Goal: Information Seeking & Learning: Learn about a topic

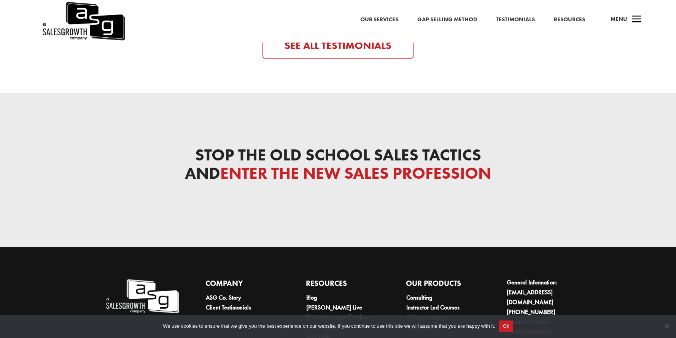
scroll to position [2515, 0]
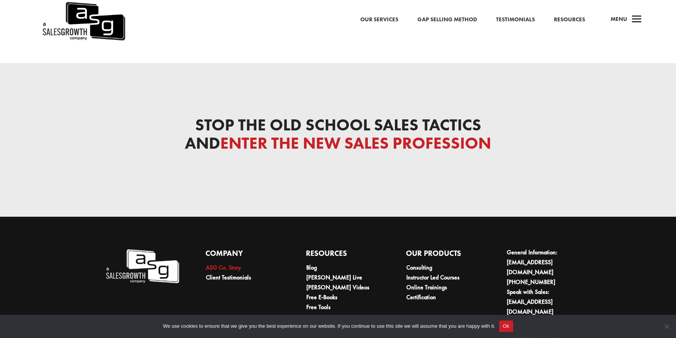
click at [230, 264] on link "ASG Co. Story" at bounding box center [223, 268] width 35 height 8
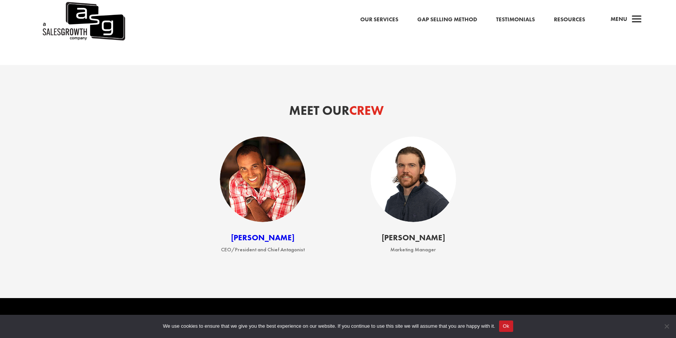
scroll to position [1009, 0]
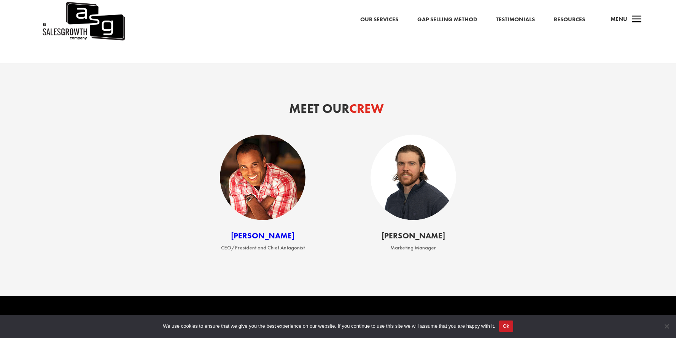
click at [274, 193] on img at bounding box center [263, 178] width 86 height 86
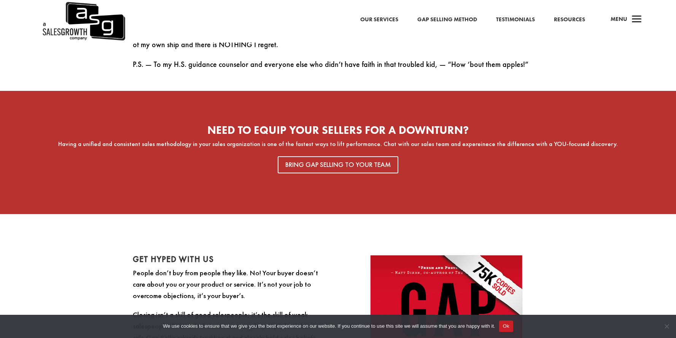
scroll to position [1416, 0]
